Goal: Information Seeking & Learning: Find specific page/section

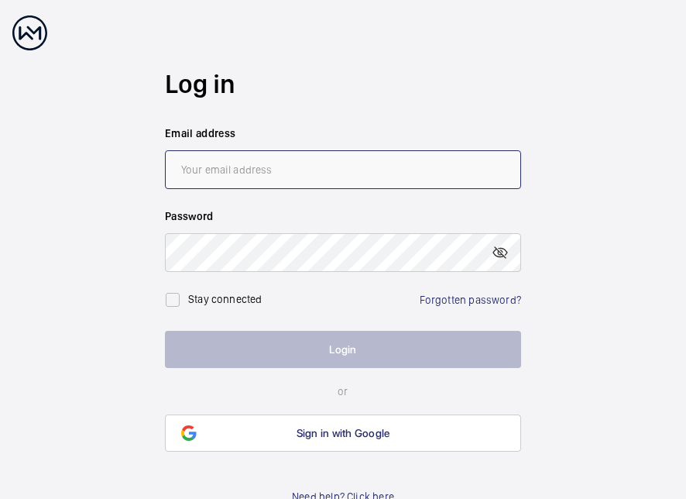
type input "[EMAIL_ADDRESS][PERSON_NAME][DOMAIN_NAME]"
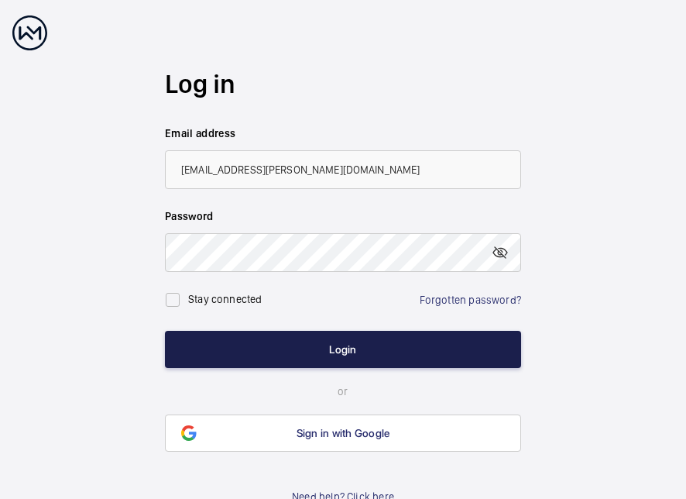
click at [175, 353] on button "Login" at bounding box center [343, 349] width 356 height 37
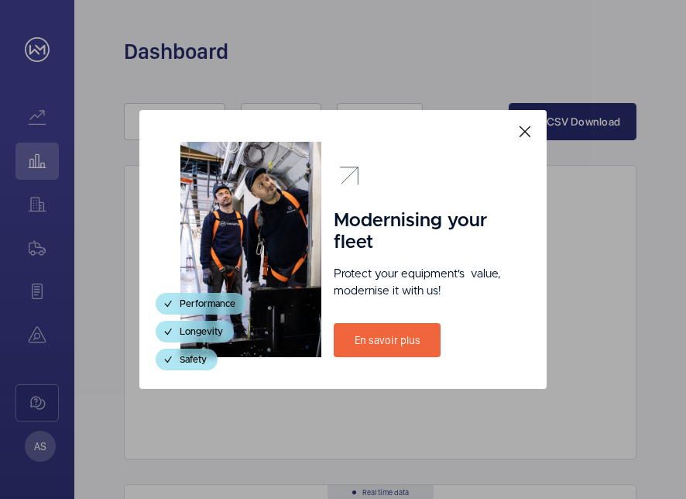
click at [527, 130] on mat-icon at bounding box center [525, 131] width 19 height 19
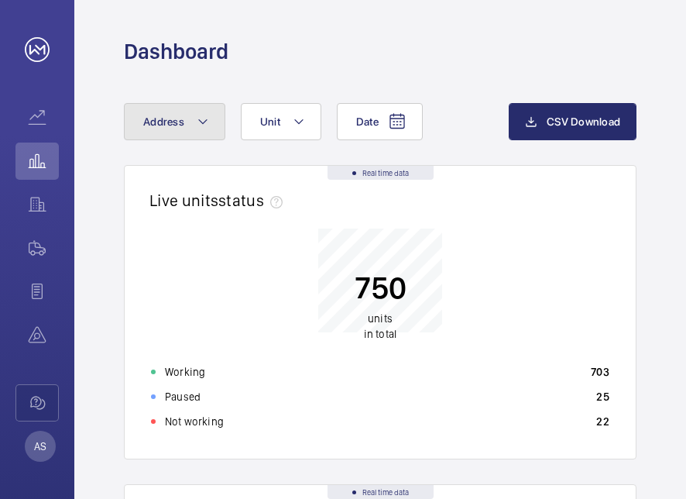
click at [202, 129] on mat-icon at bounding box center [203, 121] width 12 height 19
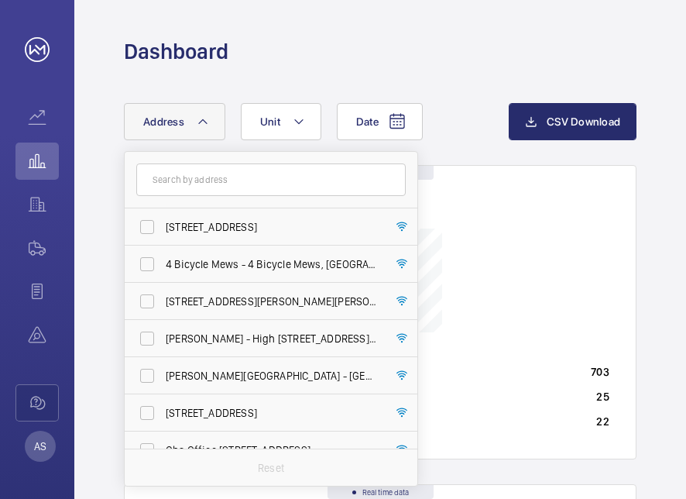
click at [202, 182] on input "text" at bounding box center [270, 179] width 269 height 33
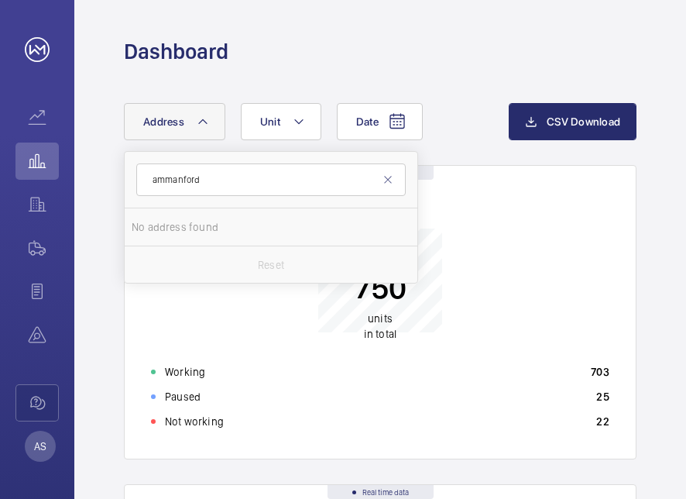
type input "ammanford"
click at [453, 161] on div "Date Address [GEOGRAPHIC_DATA] No address found Reset Unit CSV Download" at bounding box center [380, 134] width 513 height 62
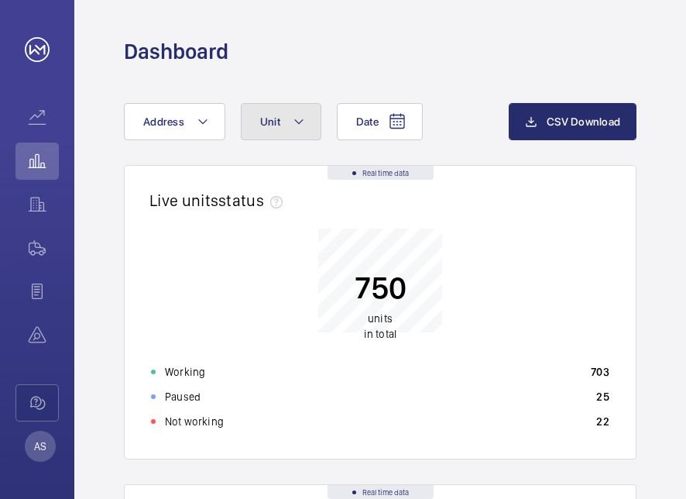
click at [293, 124] on mat-icon at bounding box center [299, 121] width 12 height 19
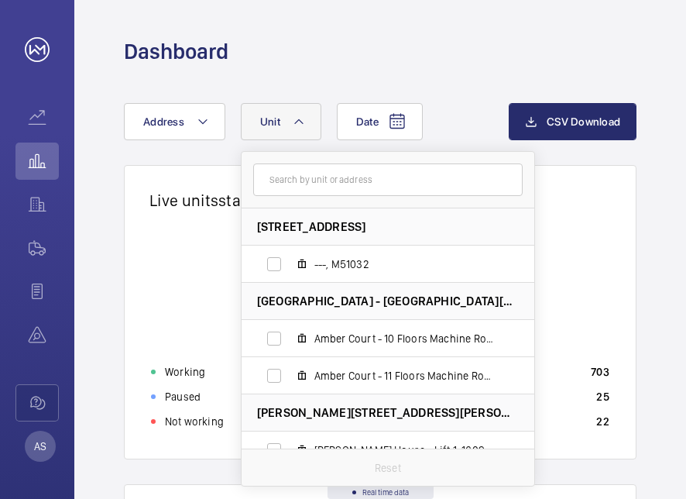
click at [296, 177] on input "text" at bounding box center [387, 179] width 269 height 33
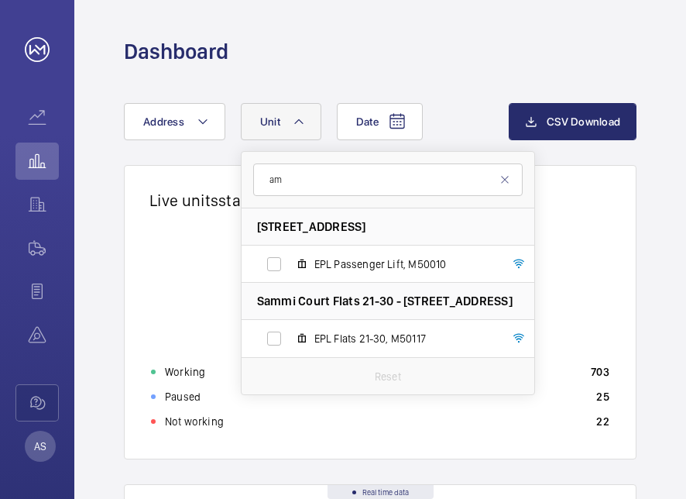
type input "a"
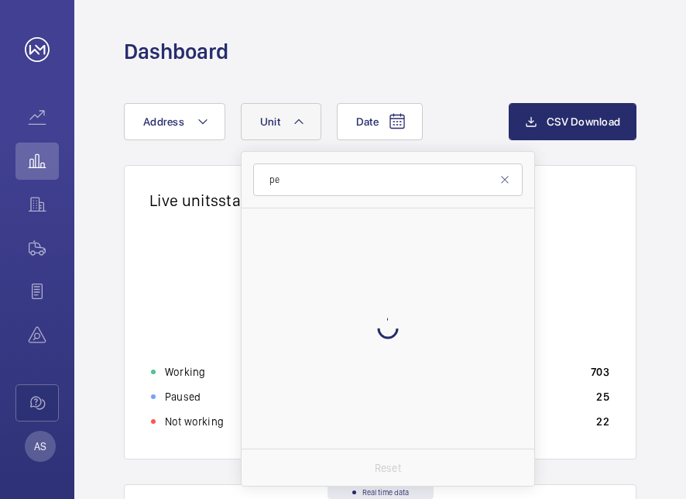
type input "p"
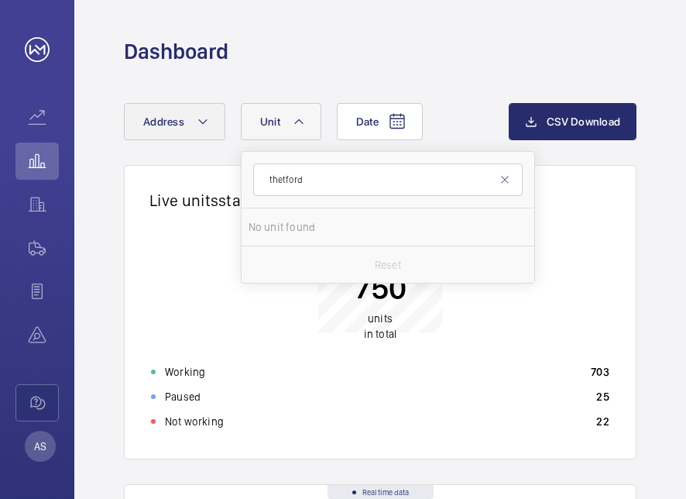
type input "thetford"
click at [197, 124] on mat-icon at bounding box center [203, 121] width 12 height 19
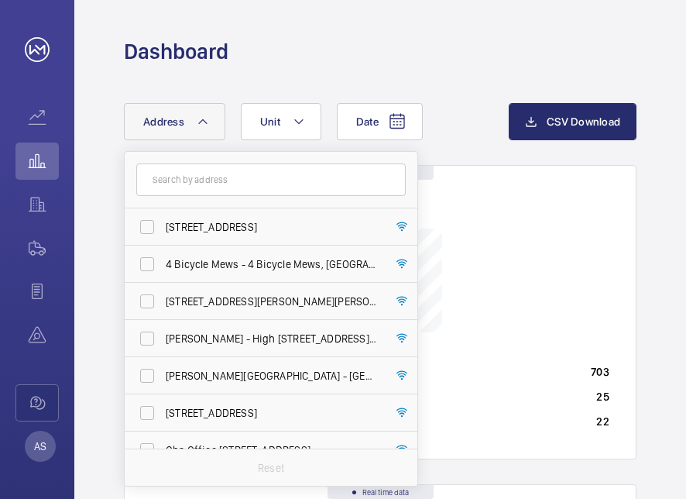
click at [197, 183] on input "text" at bounding box center [270, 179] width 269 height 33
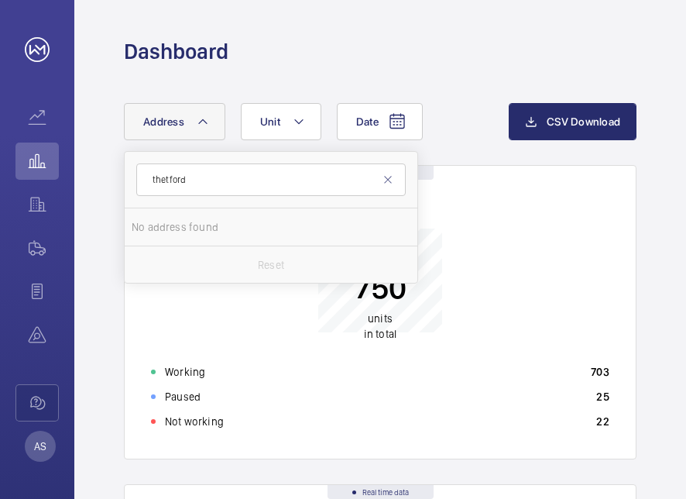
type input "thetford"
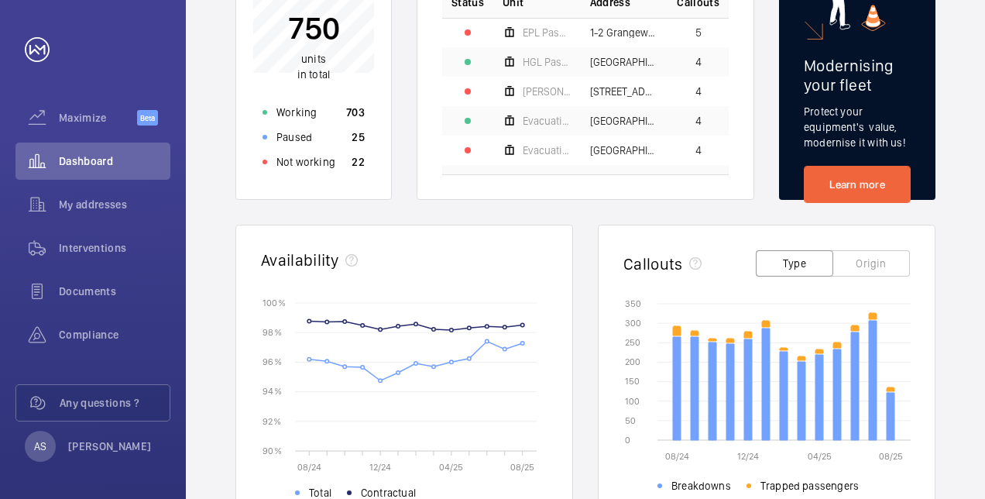
scroll to position [310, 0]
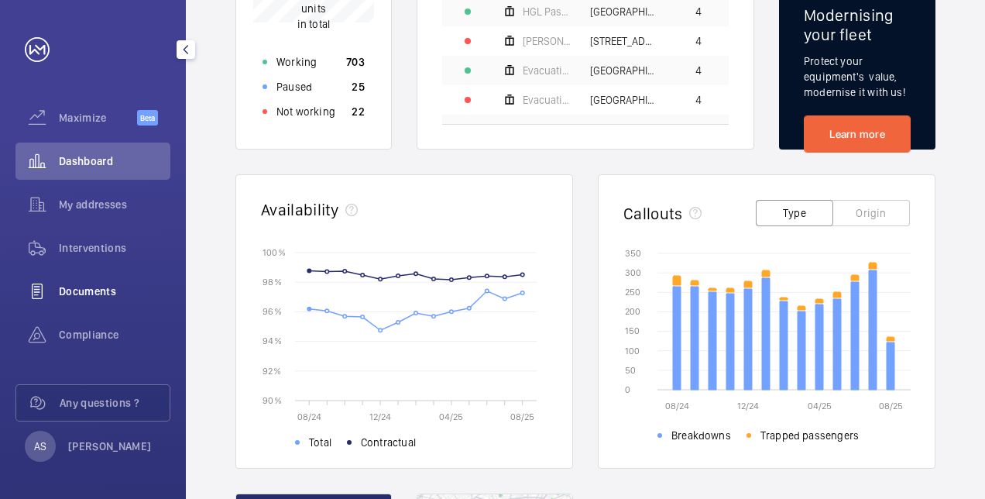
click at [131, 291] on span "Documents" at bounding box center [114, 290] width 111 height 15
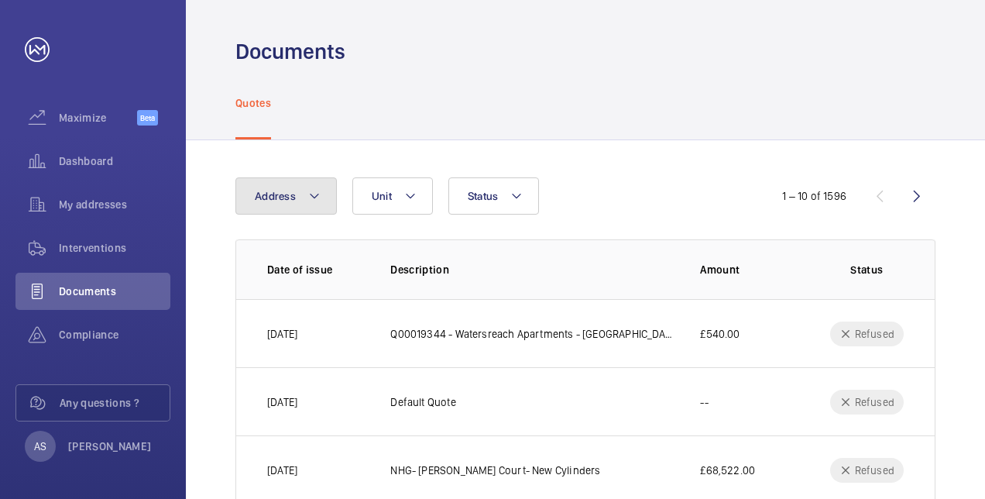
click at [324, 197] on button "Address" at bounding box center [285, 195] width 101 height 37
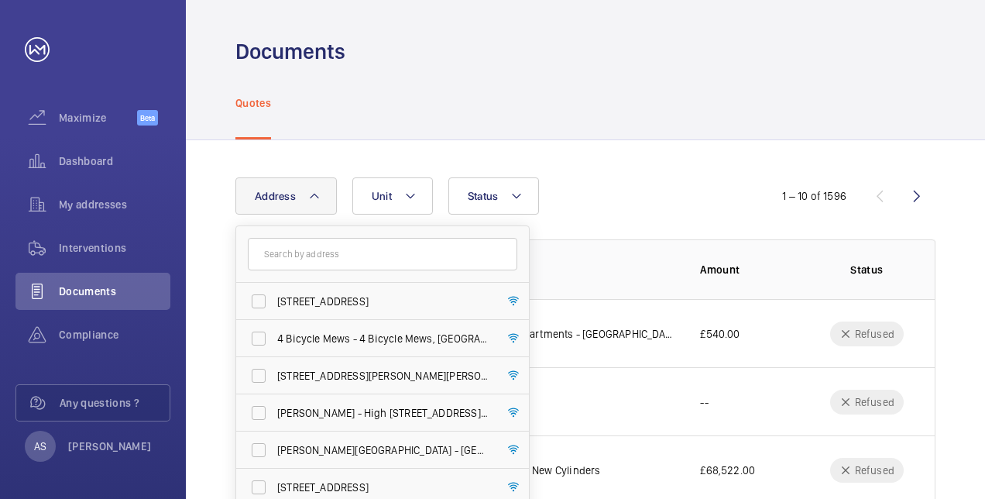
click at [304, 256] on input "text" at bounding box center [382, 254] width 269 height 33
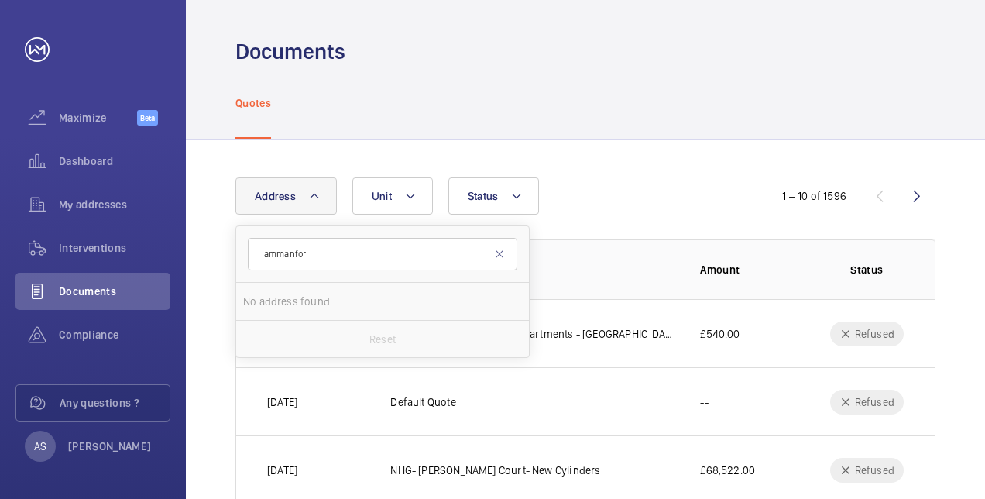
type input "ammanford"
drag, startPoint x: 331, startPoint y: 256, endPoint x: 239, endPoint y: 249, distance: 92.4
click at [239, 249] on form "ammanford" at bounding box center [382, 254] width 293 height 57
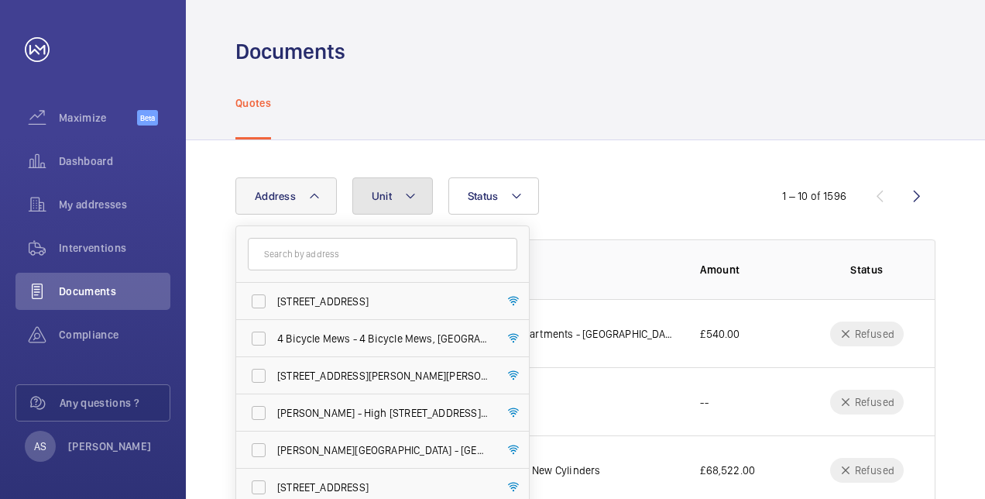
click at [413, 195] on mat-icon at bounding box center [410, 196] width 12 height 19
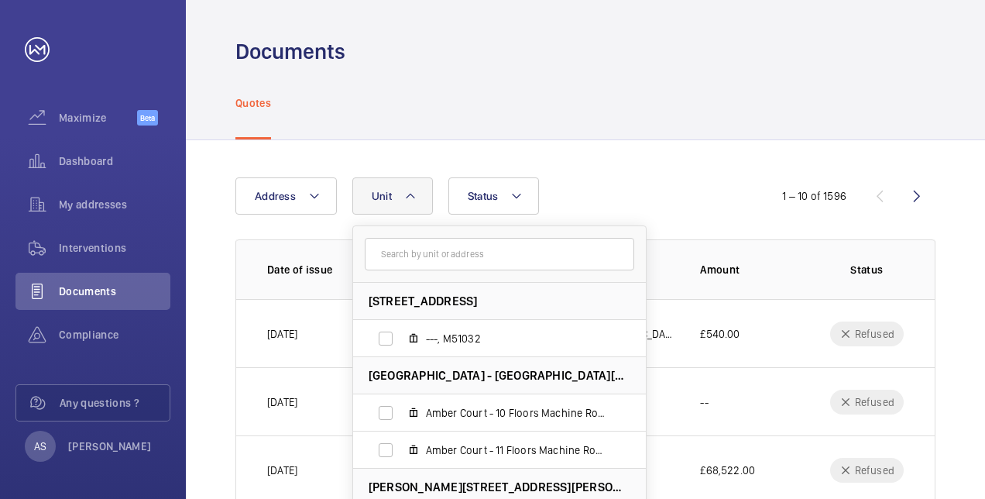
click at [421, 254] on input "text" at bounding box center [499, 254] width 269 height 33
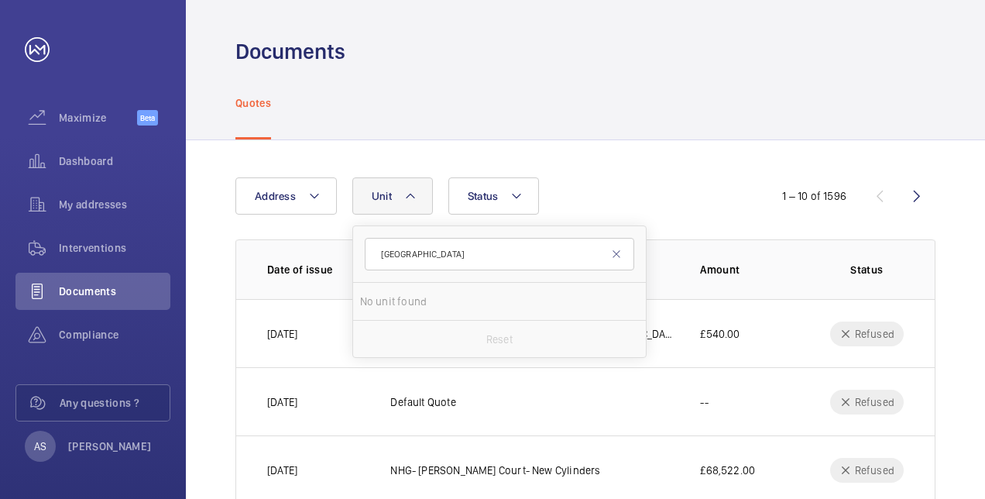
type input "[GEOGRAPHIC_DATA]"
click at [588, 204] on div "Address Unit [GEOGRAPHIC_DATA] No unit found Reset Status" at bounding box center [492, 195] width 514 height 37
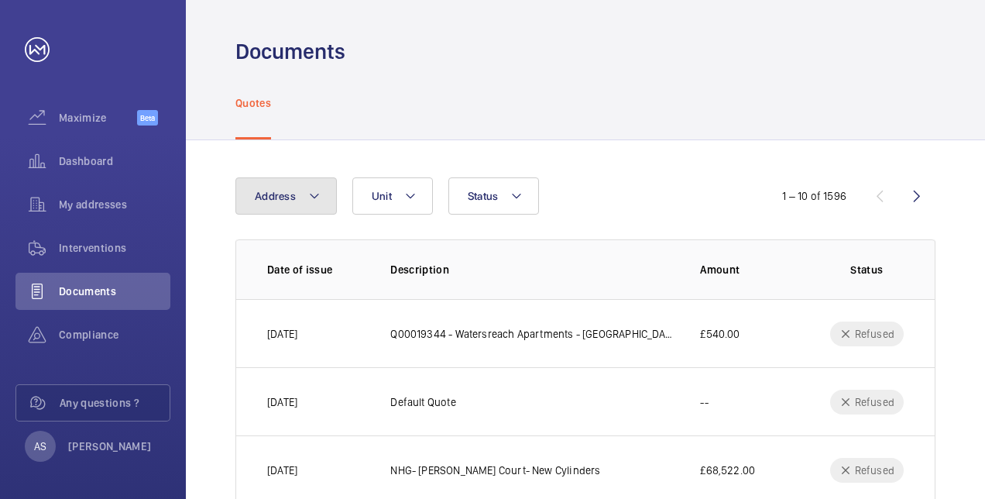
click at [333, 195] on button "Address" at bounding box center [285, 195] width 101 height 37
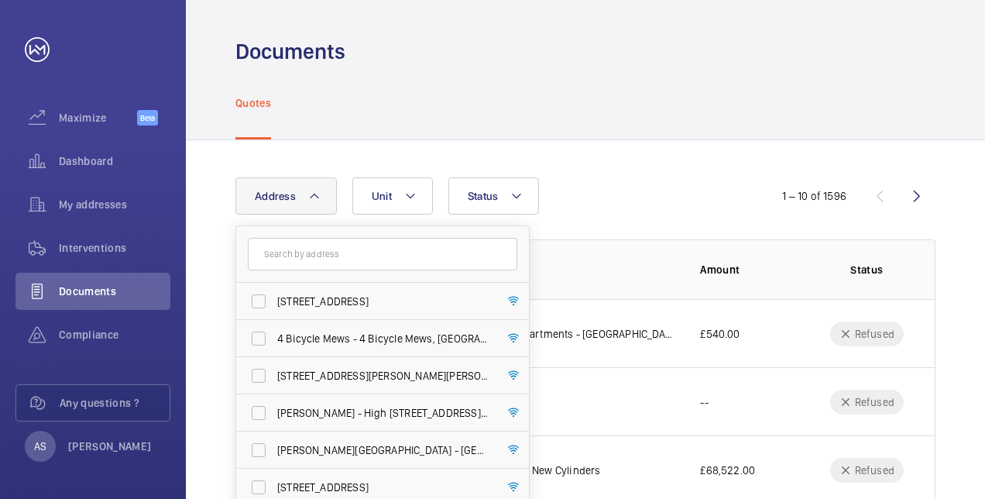
click at [359, 256] on input "text" at bounding box center [382, 254] width 269 height 33
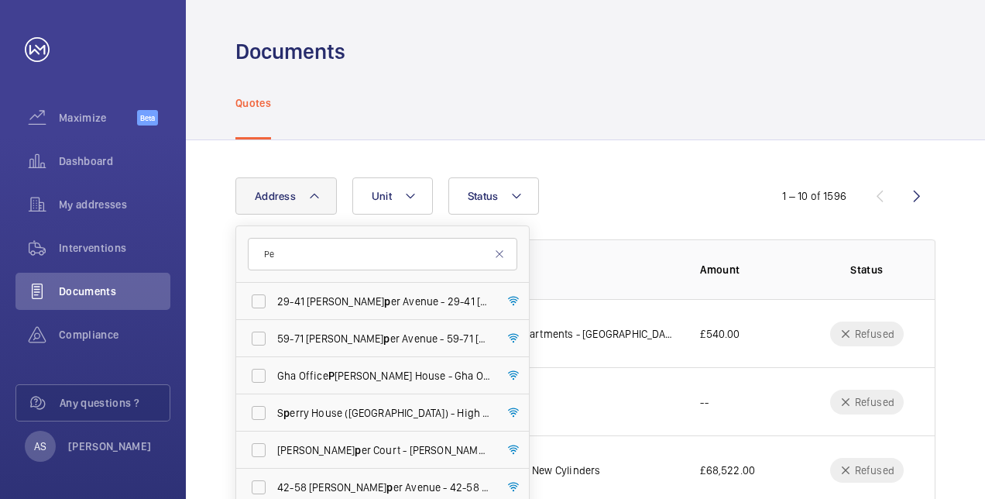
type input "P"
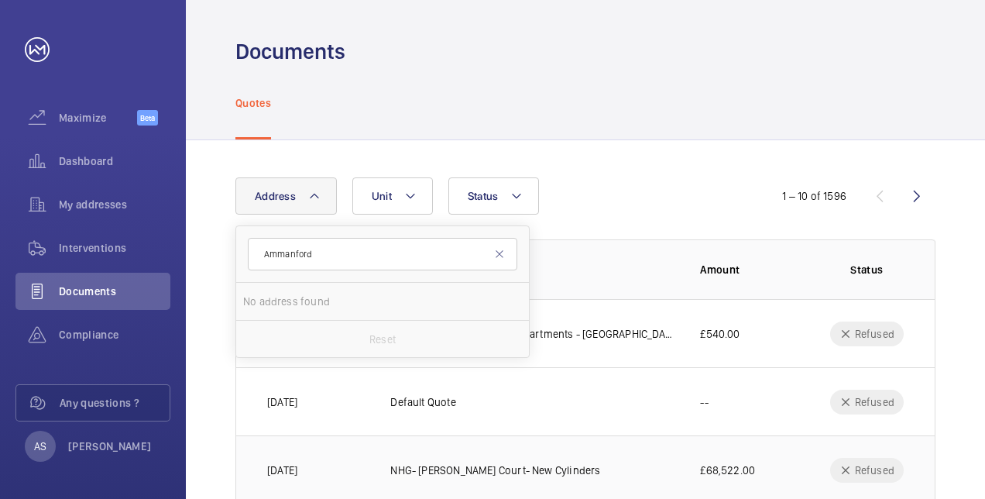
type input "Ammanford"
